Goal: Information Seeking & Learning: Learn about a topic

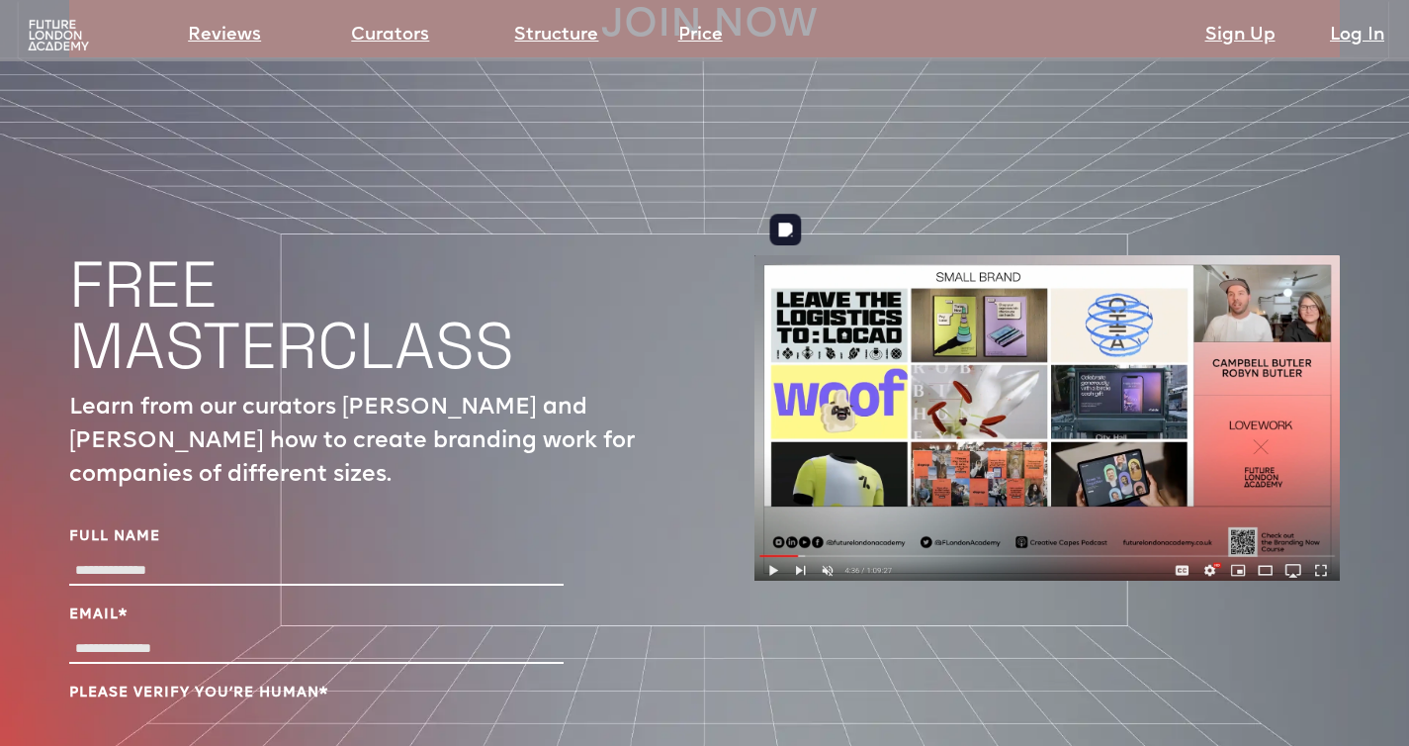
scroll to position [6426, 0]
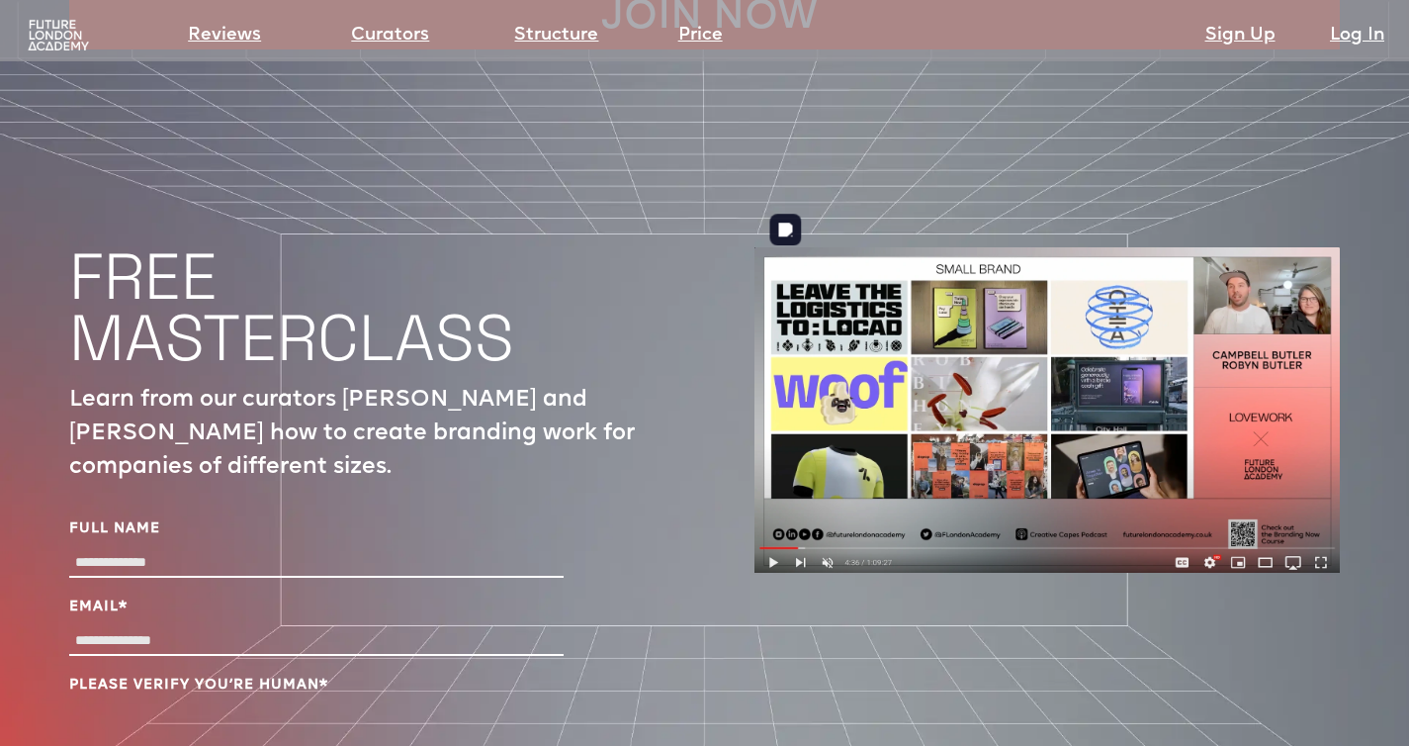
click at [771, 513] on img at bounding box center [1046, 410] width 585 height 326
click at [948, 319] on img at bounding box center [1046, 410] width 585 height 326
click at [1180, 431] on img at bounding box center [1046, 410] width 585 height 326
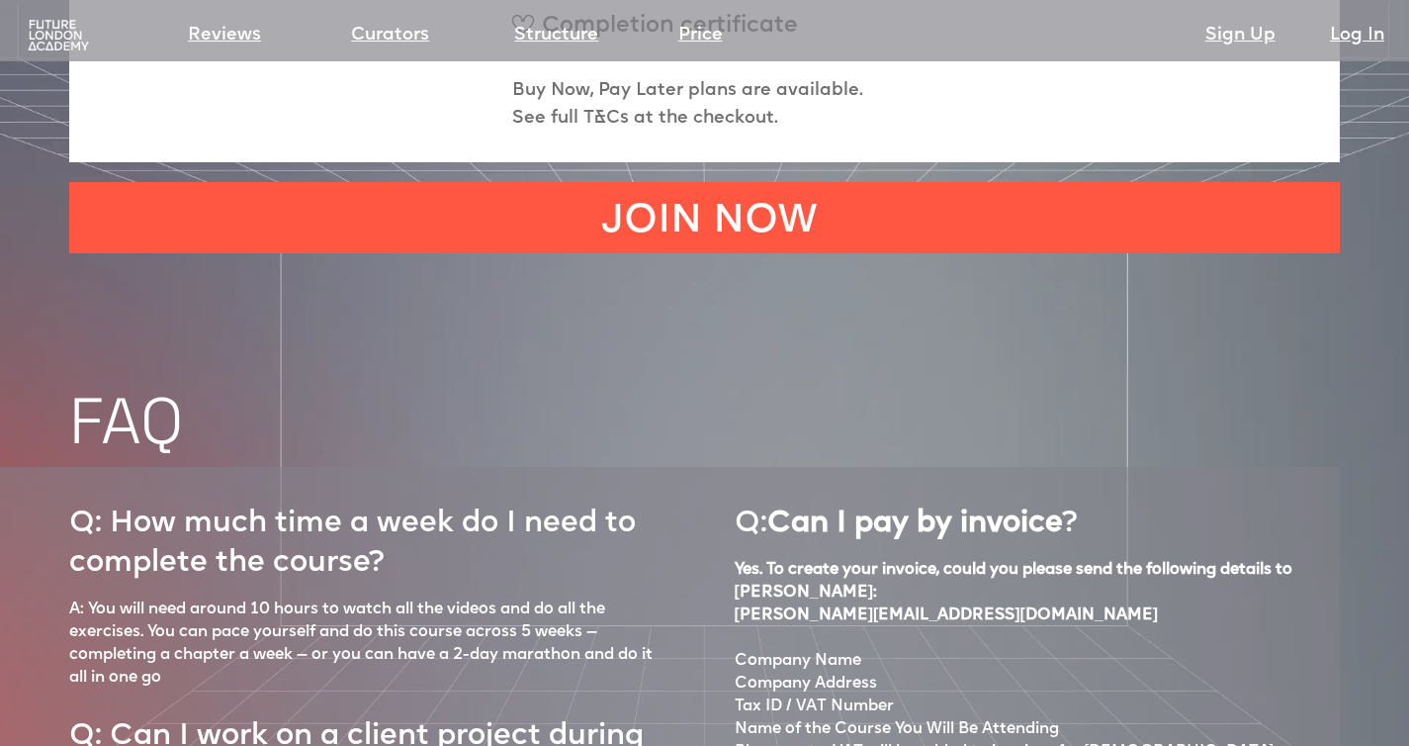
scroll to position [7858, 0]
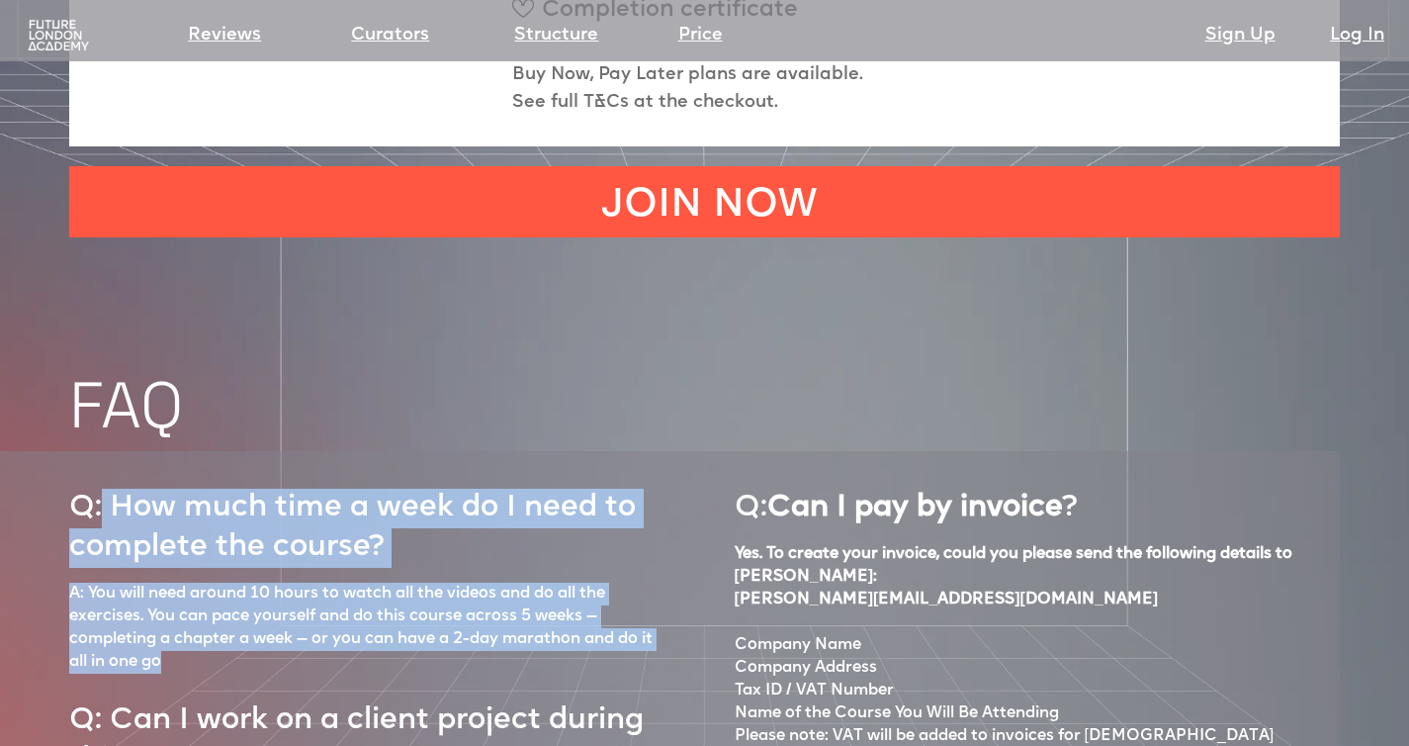
drag, startPoint x: 106, startPoint y: 462, endPoint x: 309, endPoint y: 611, distance: 252.5
click at [421, 488] on h2 "Q: How much time a week do I need to complete the course?" at bounding box center [362, 519] width 586 height 97
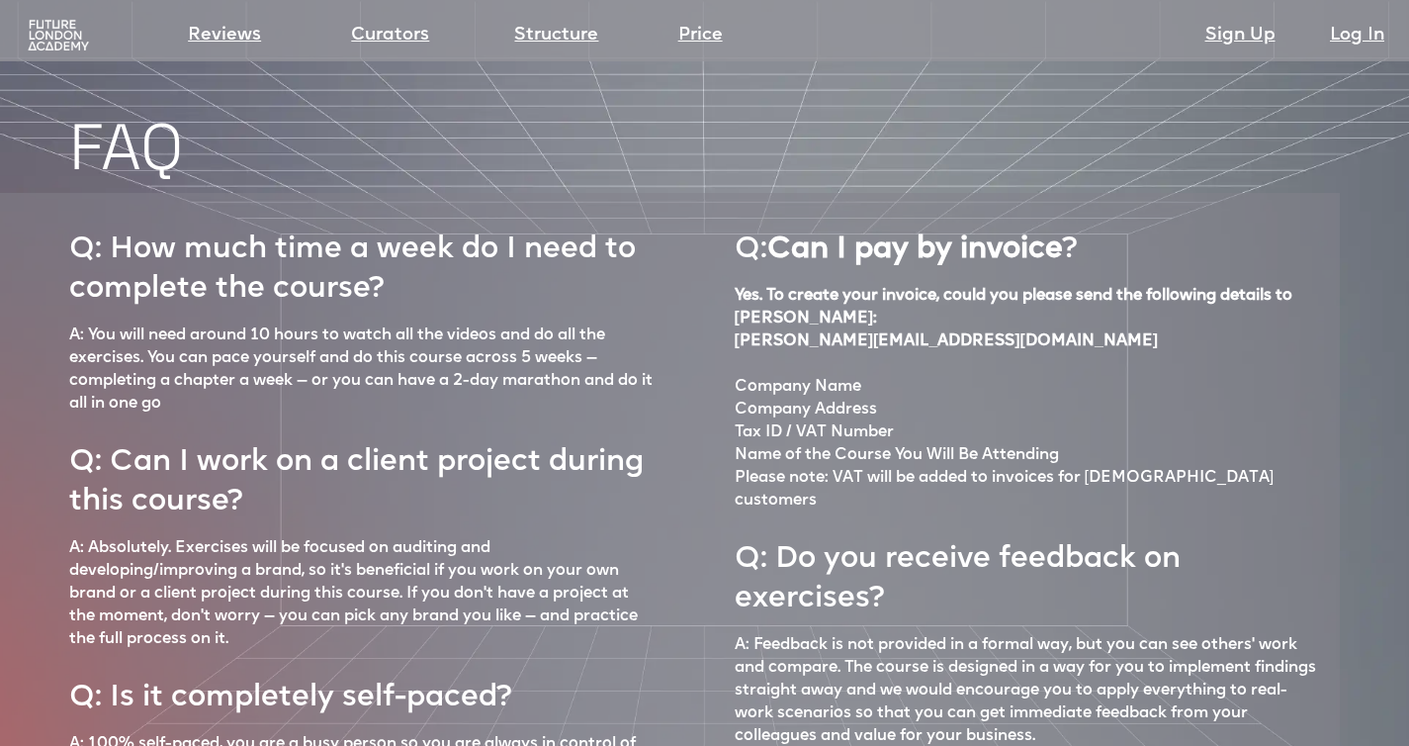
scroll to position [8135, 0]
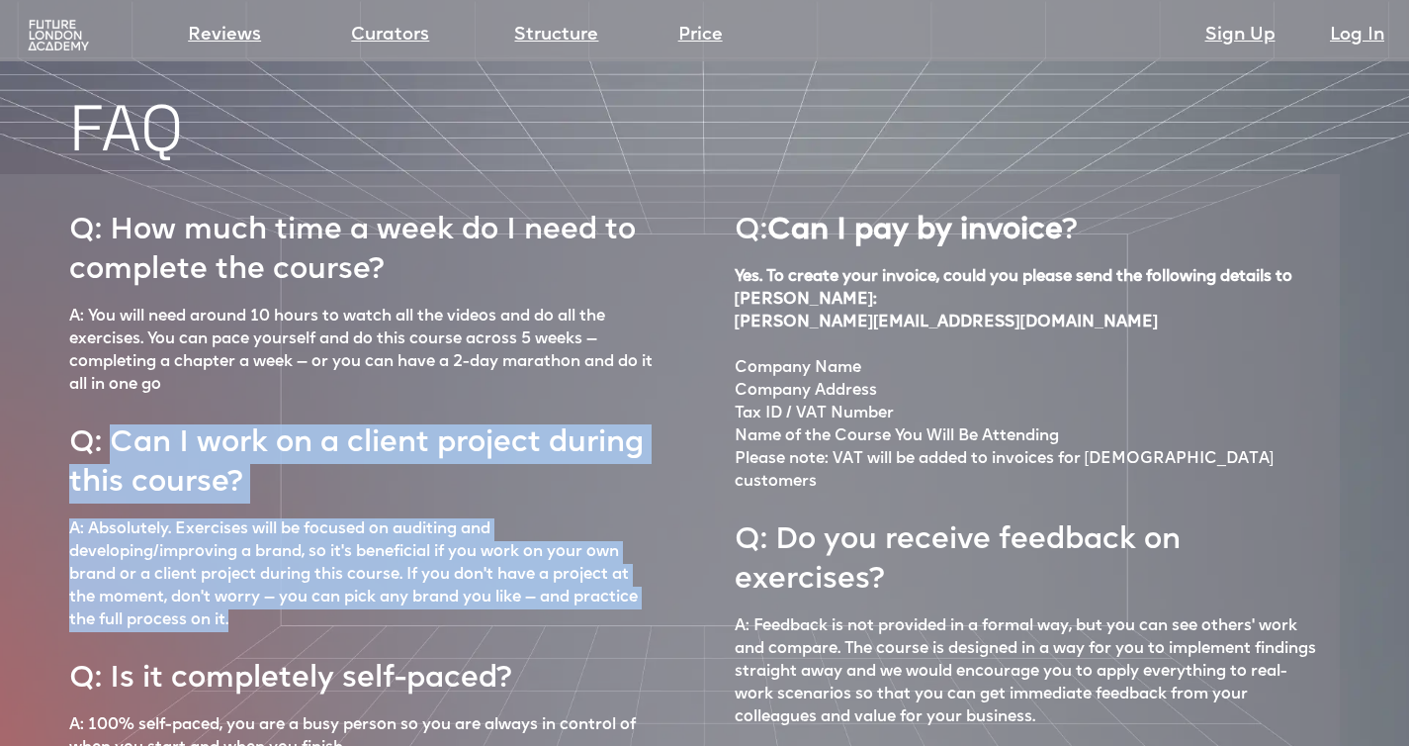
drag, startPoint x: 421, startPoint y: 488, endPoint x: 113, endPoint y: 383, distance: 326.1
click at [113, 383] on div "Q: How much time a week do I need to complete the course? A: You will need arou…" at bounding box center [362, 565] width 586 height 743
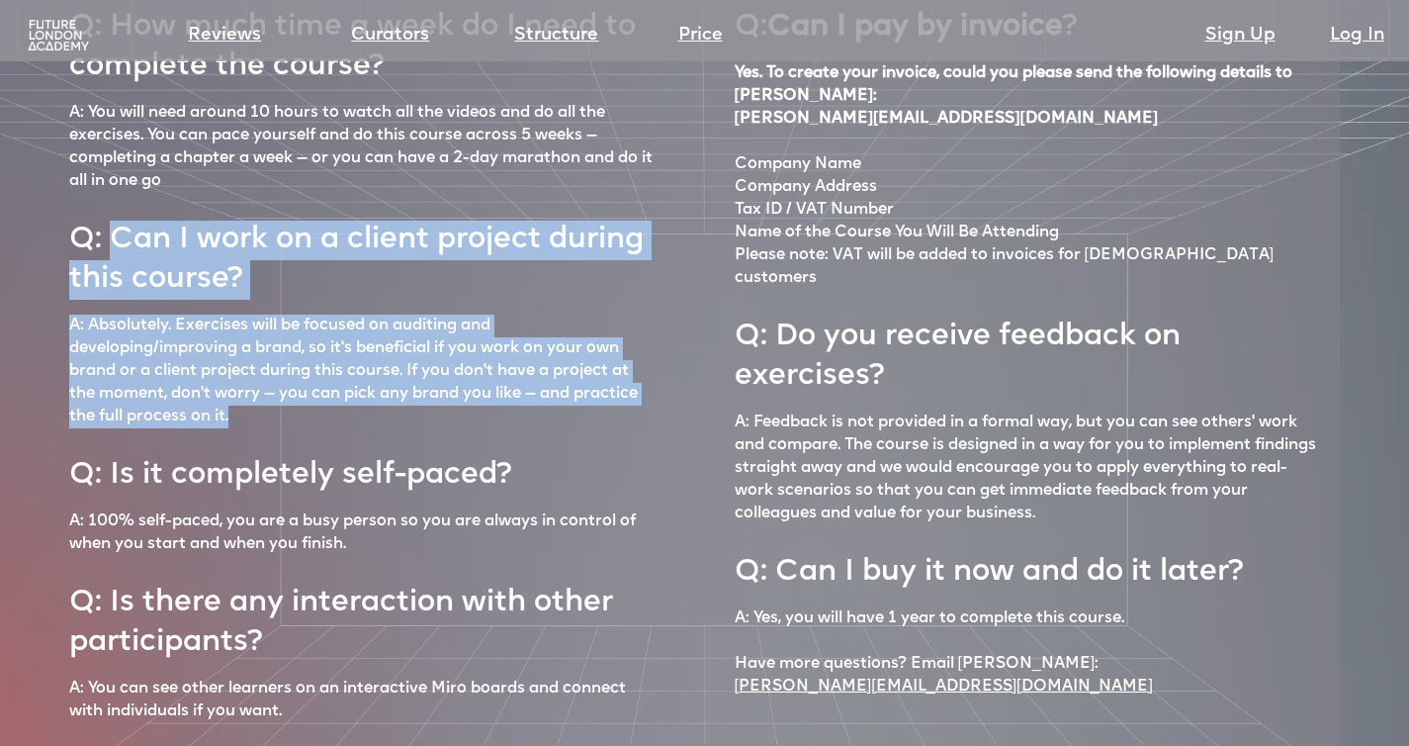
scroll to position [8366, 0]
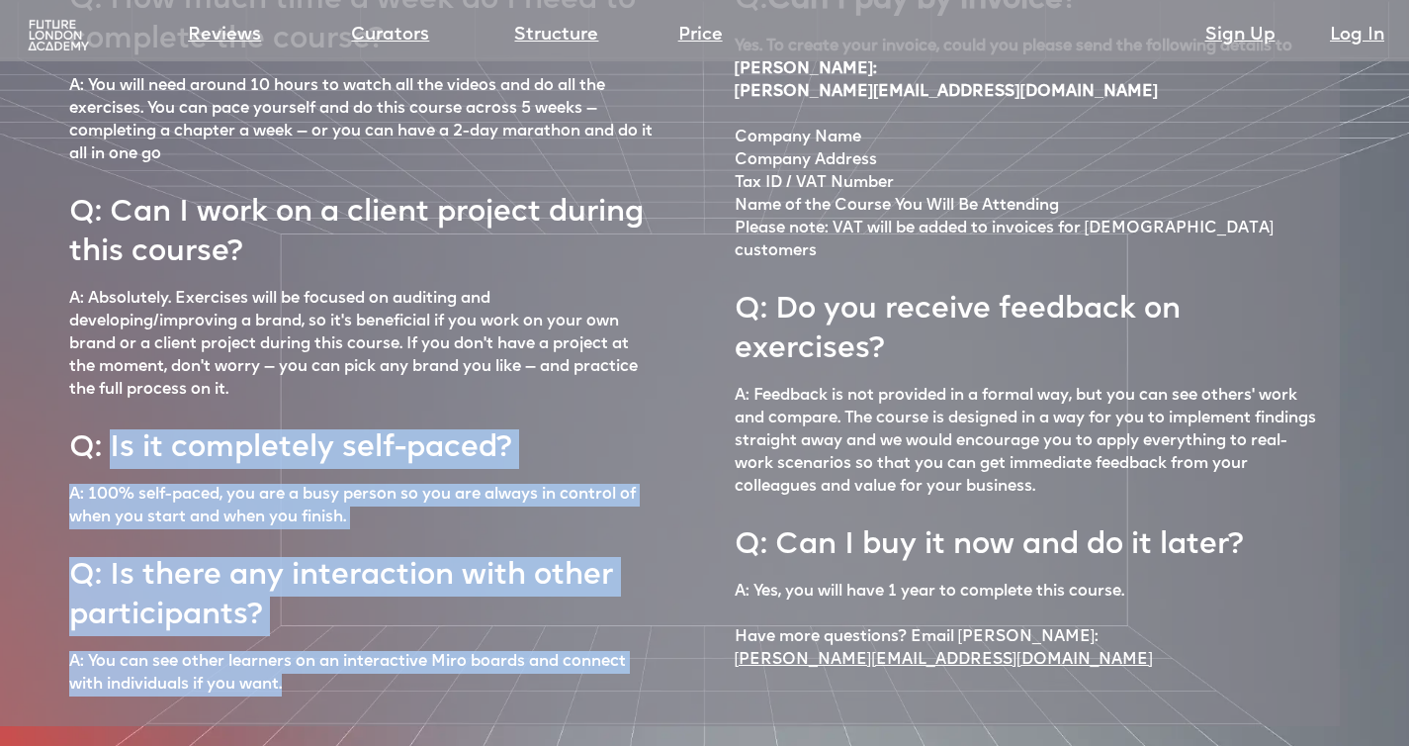
drag, startPoint x: 112, startPoint y: 397, endPoint x: 402, endPoint y: 636, distance: 375.9
click at [402, 636] on div "Q: How much time a week do I need to complete the course? A: You will need arou…" at bounding box center [362, 334] width 586 height 743
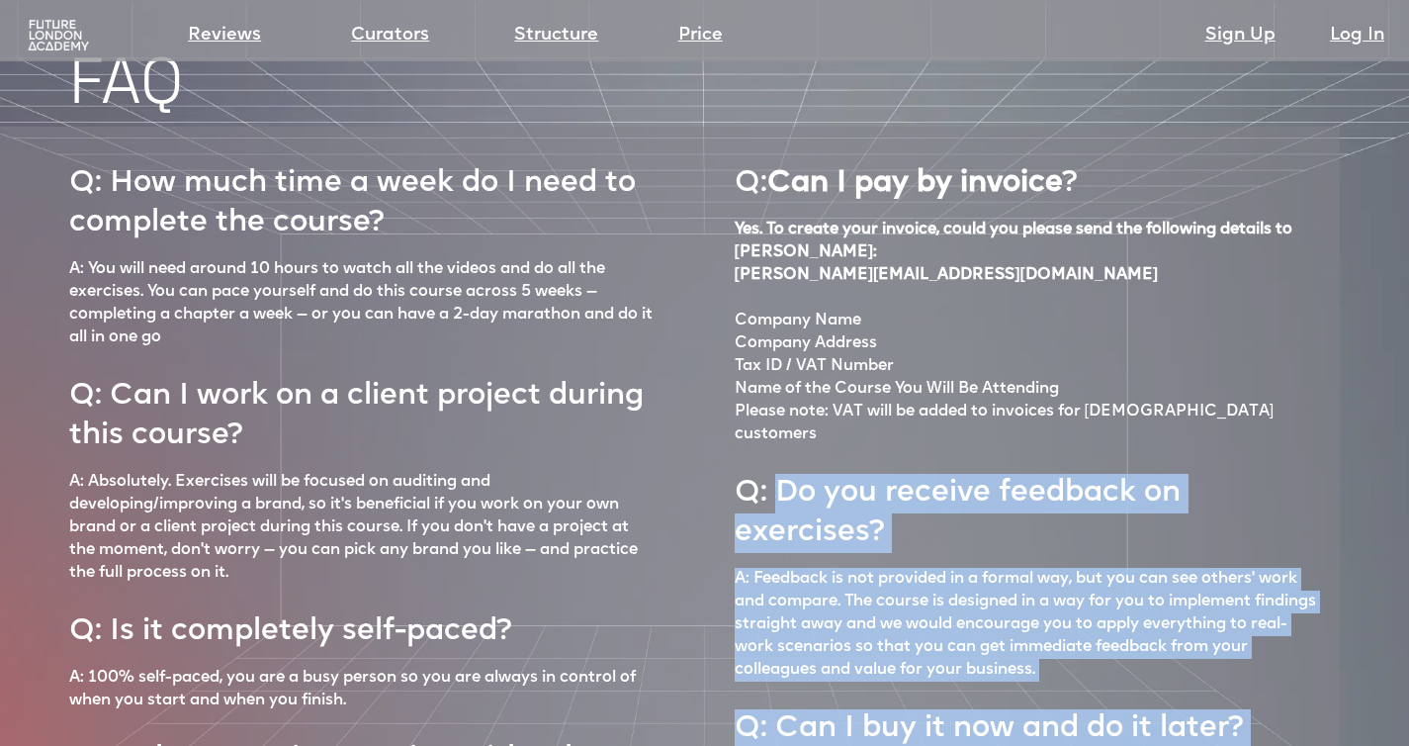
scroll to position [8255, 0]
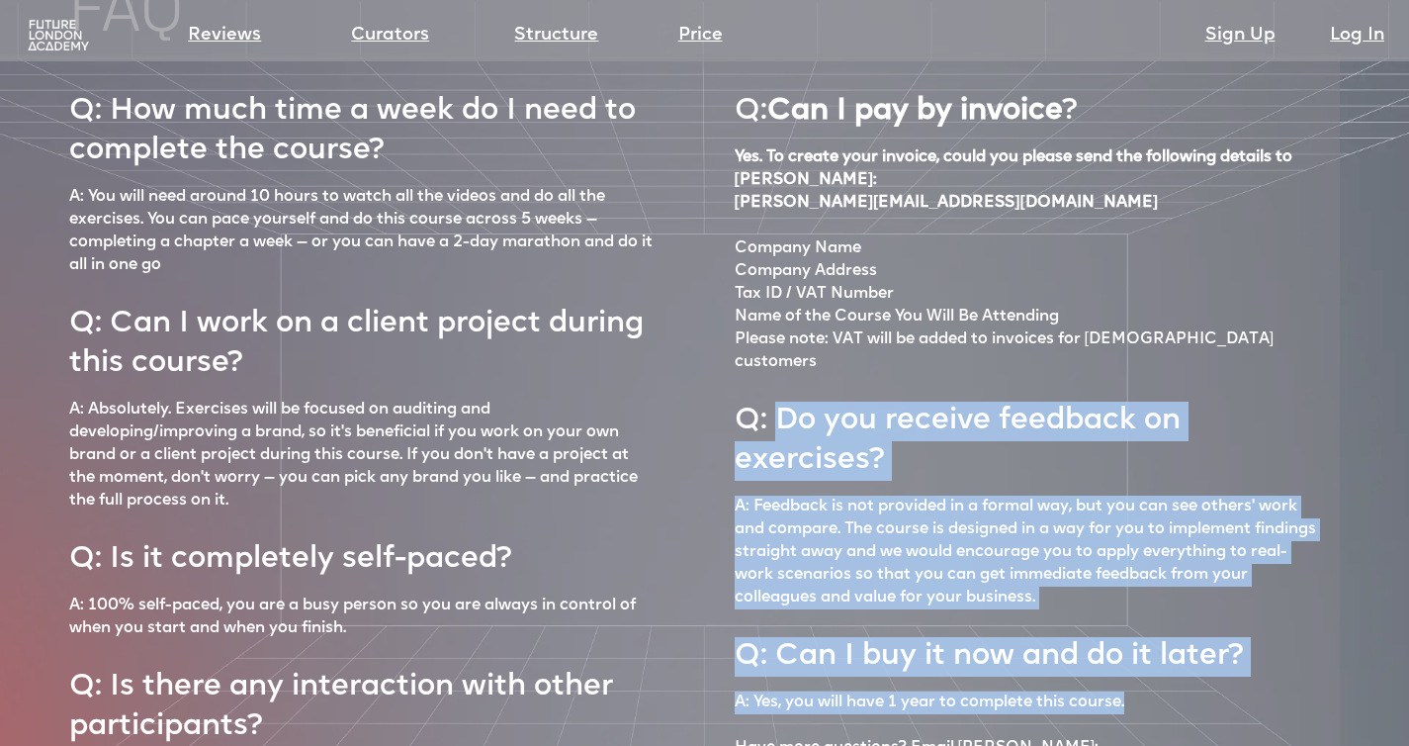
drag, startPoint x: 778, startPoint y: 447, endPoint x: 1147, endPoint y: 631, distance: 412.1
click at [1147, 631] on div "Q: Can I pay by invoice ? Yes. To create your invoice, could you please send th…" at bounding box center [1028, 445] width 586 height 743
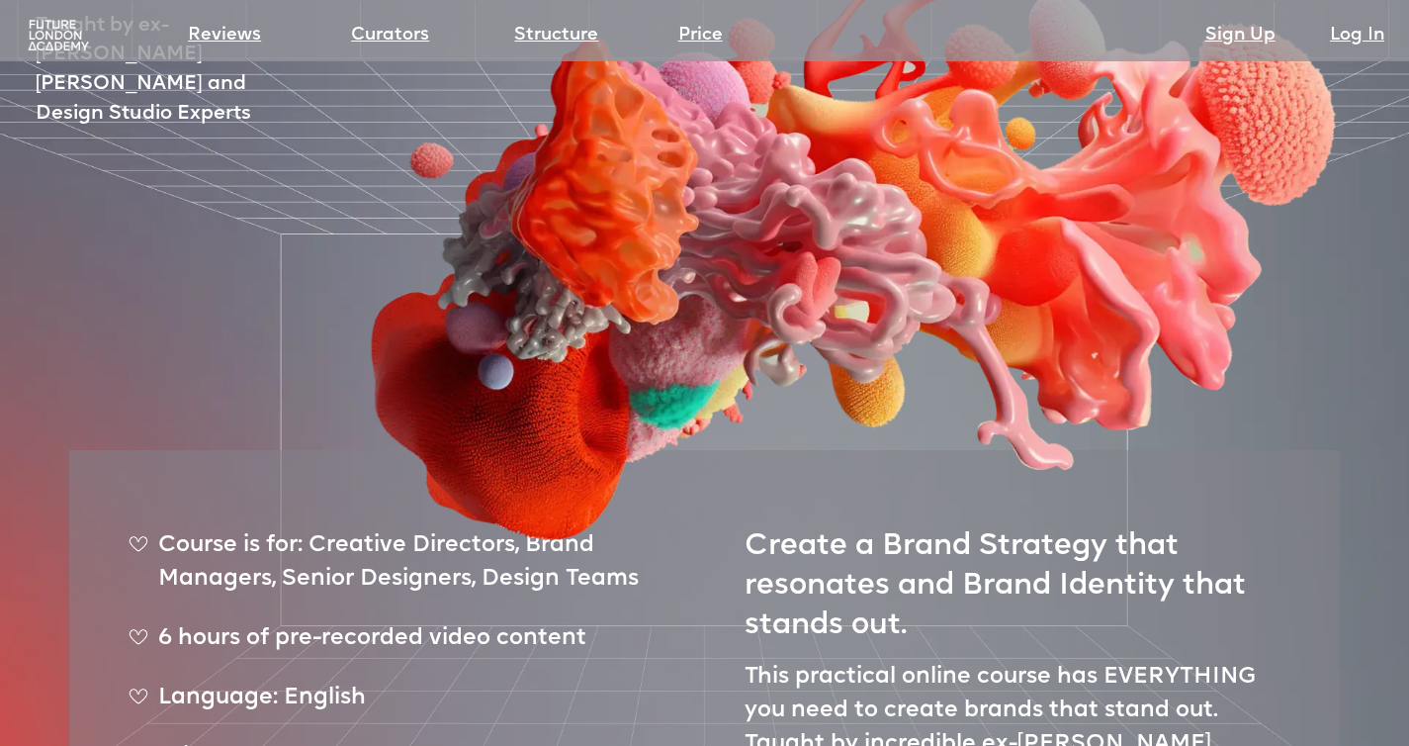
scroll to position [0, 0]
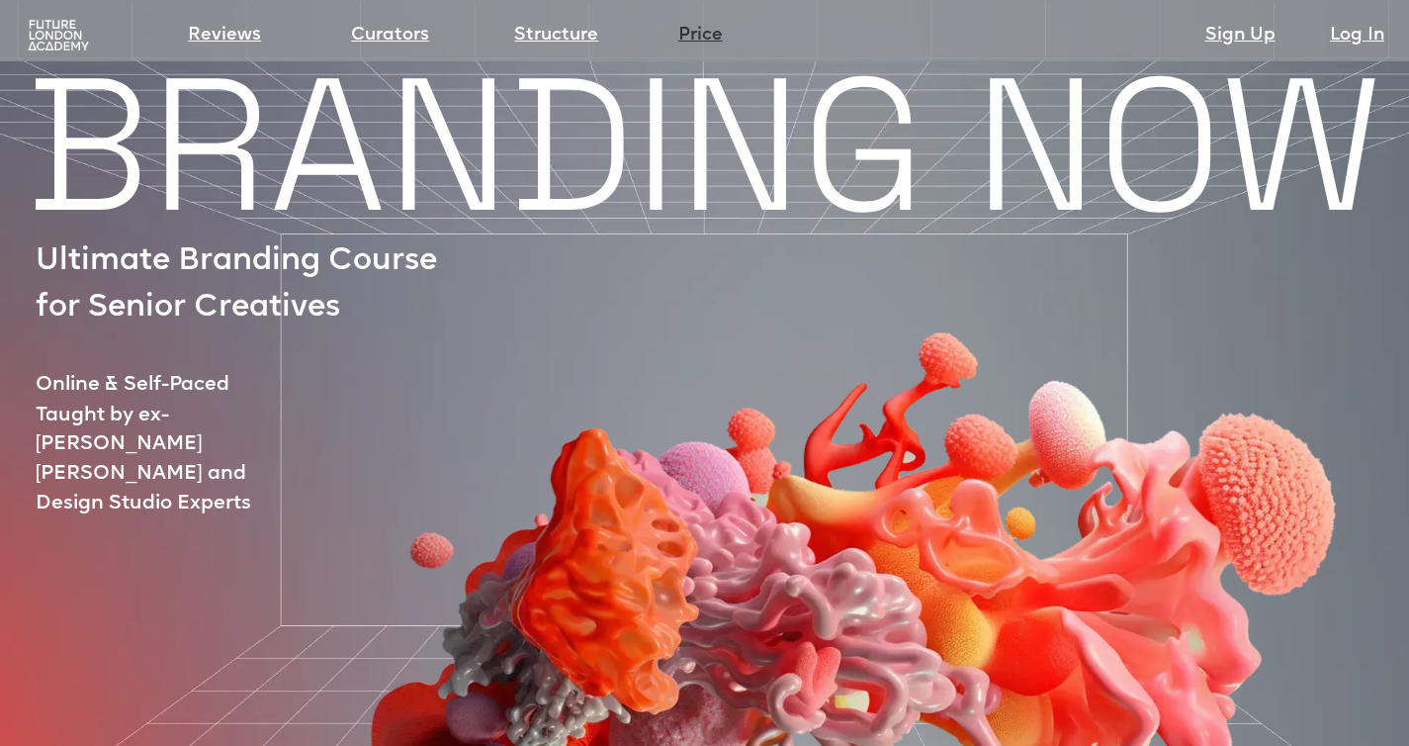
click at [708, 28] on link "Price" at bounding box center [700, 36] width 44 height 28
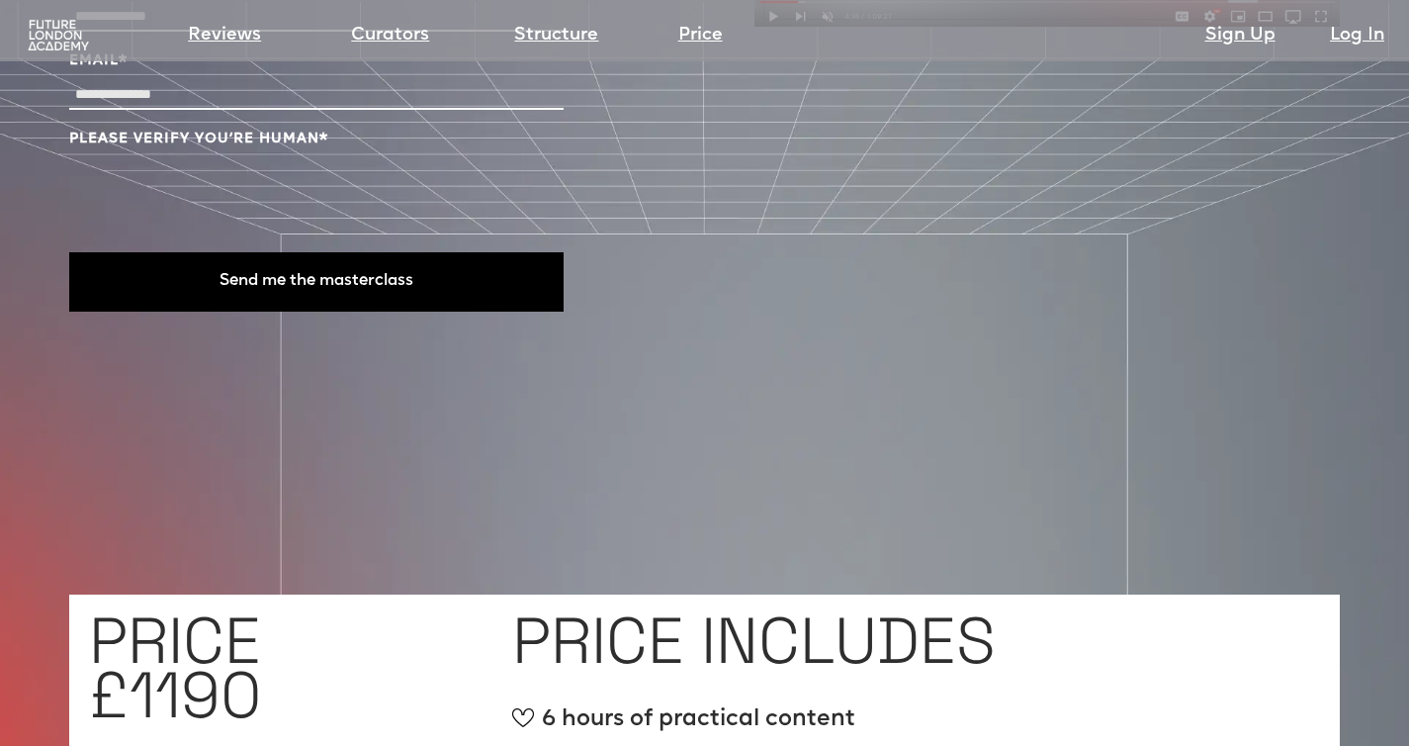
scroll to position [5650, 0]
